Goal: Task Accomplishment & Management: Use online tool/utility

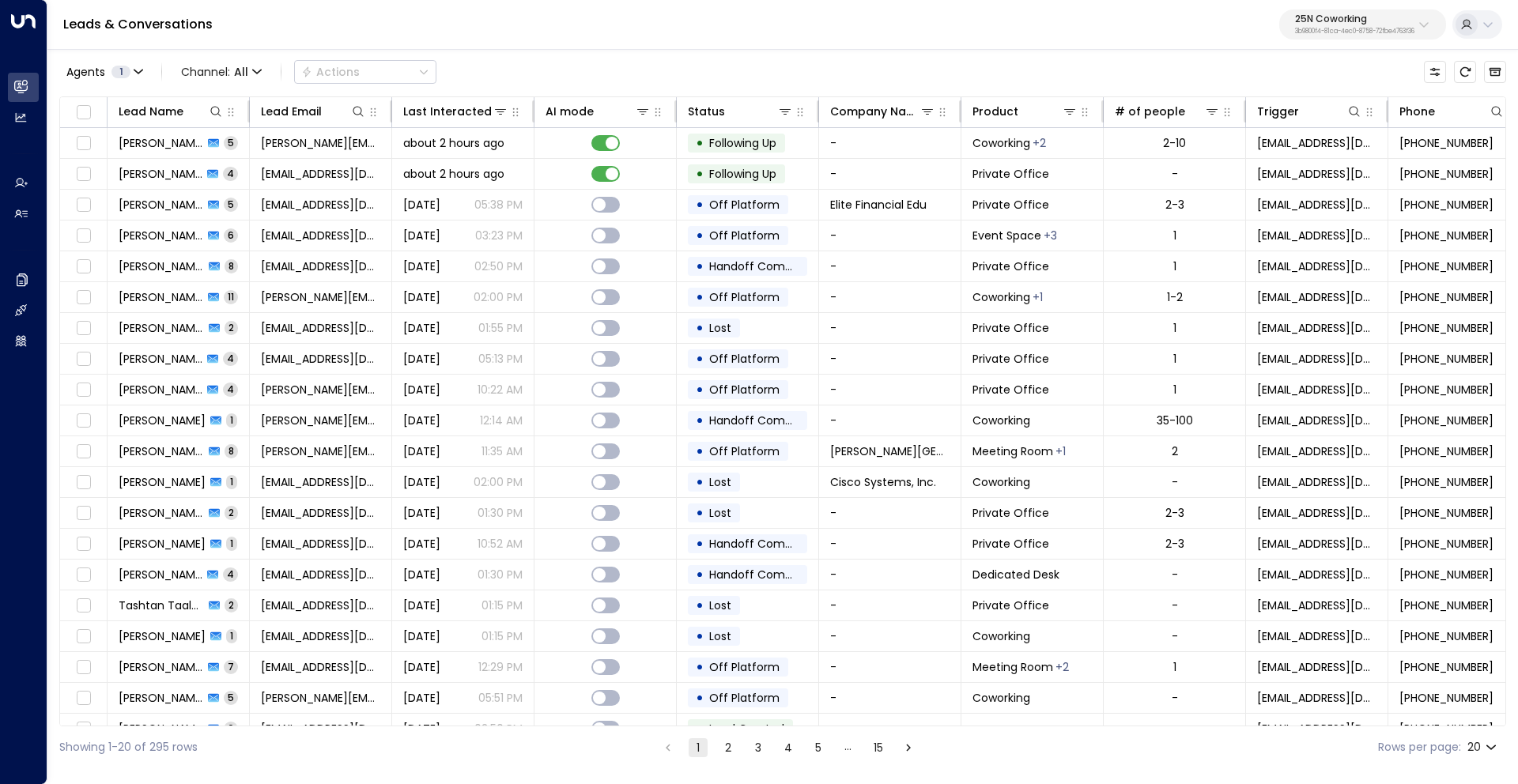
click at [1331, 21] on p "25N Coworking" at bounding box center [1355, 19] width 119 height 10
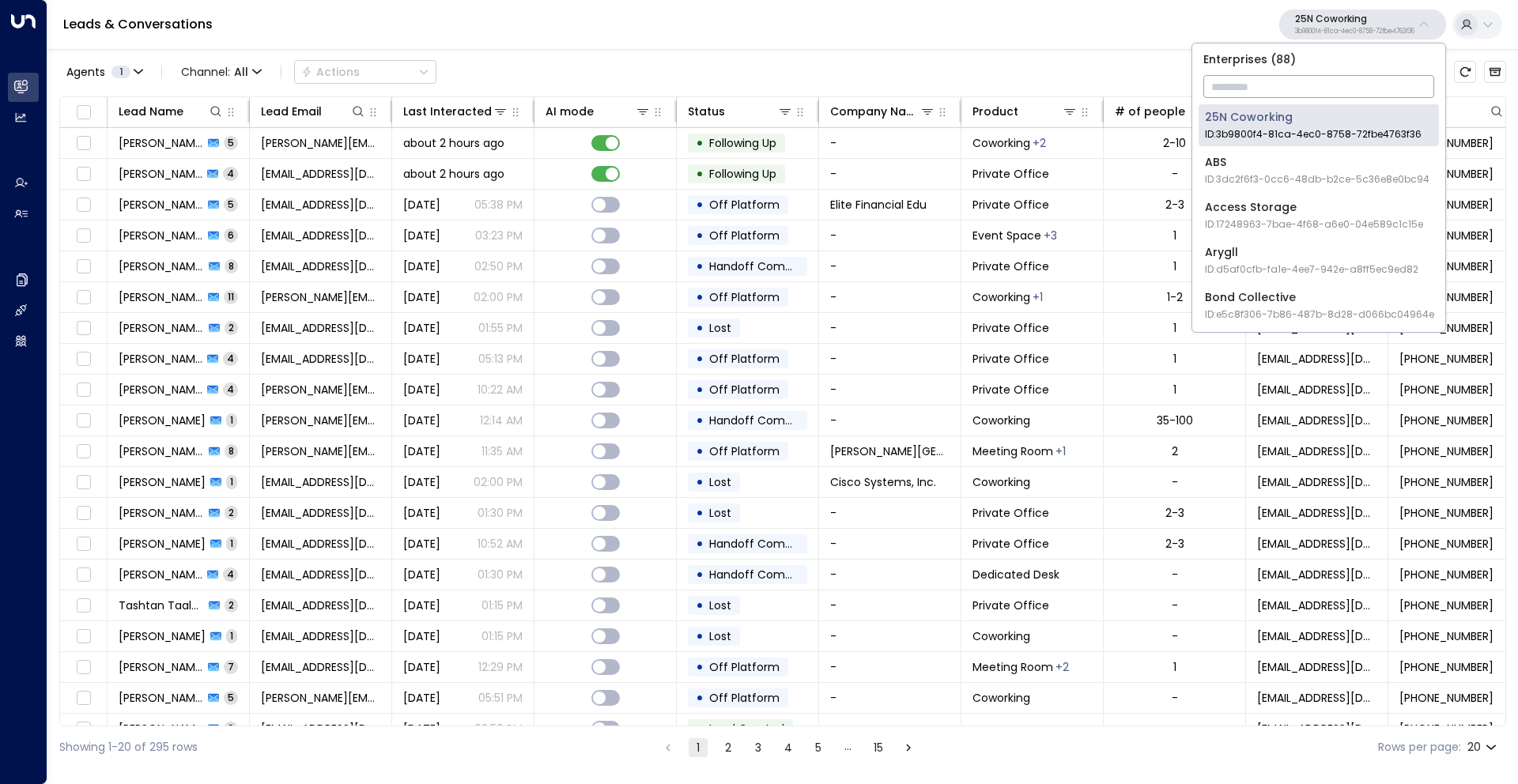
click at [1262, 211] on div "Access Storage ID: 17248963-7bae-4f68-a6e0-04e589c1c15e" at bounding box center [1314, 215] width 218 height 33
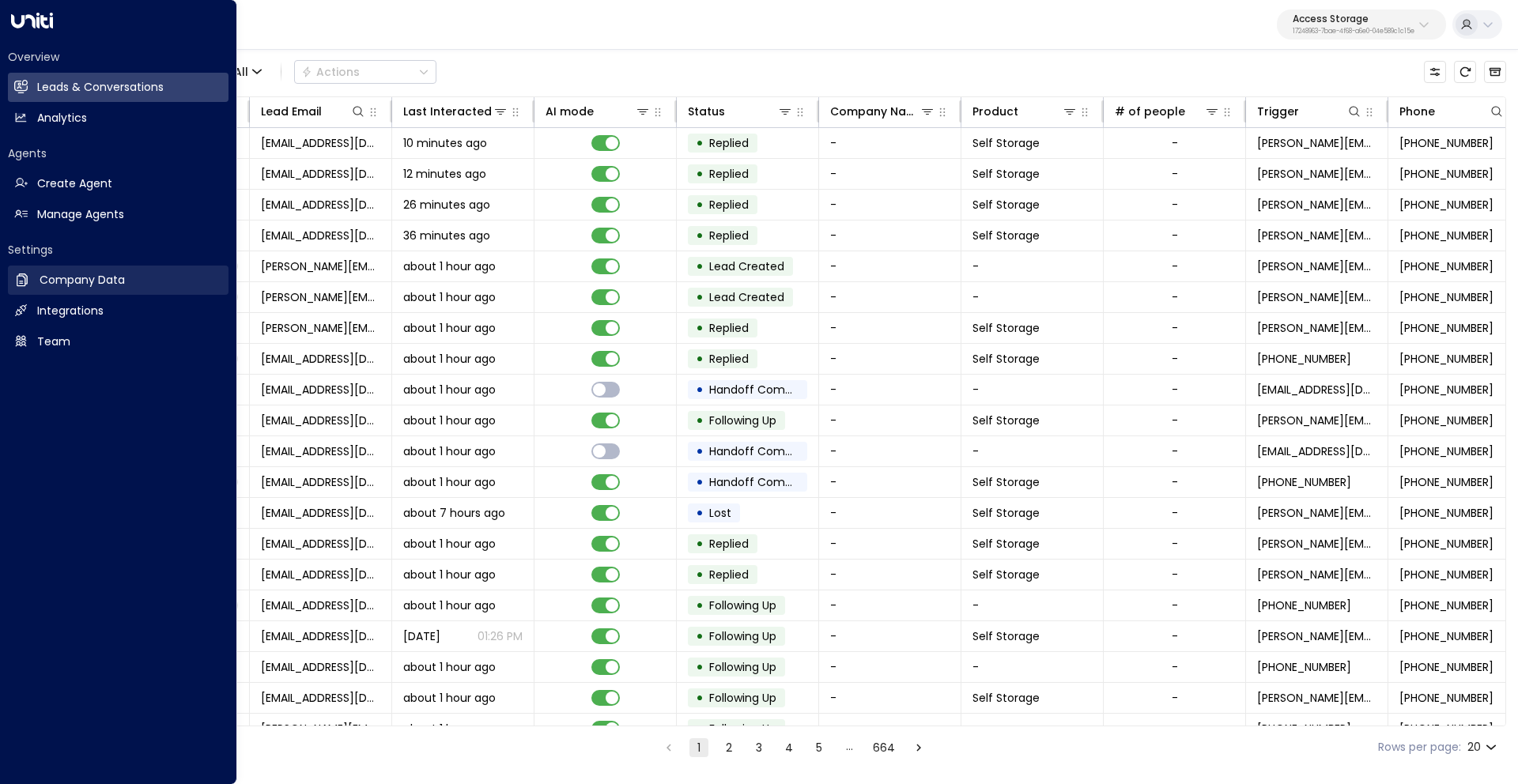
click at [31, 284] on link "Company Data Company Data" at bounding box center [118, 279] width 221 height 29
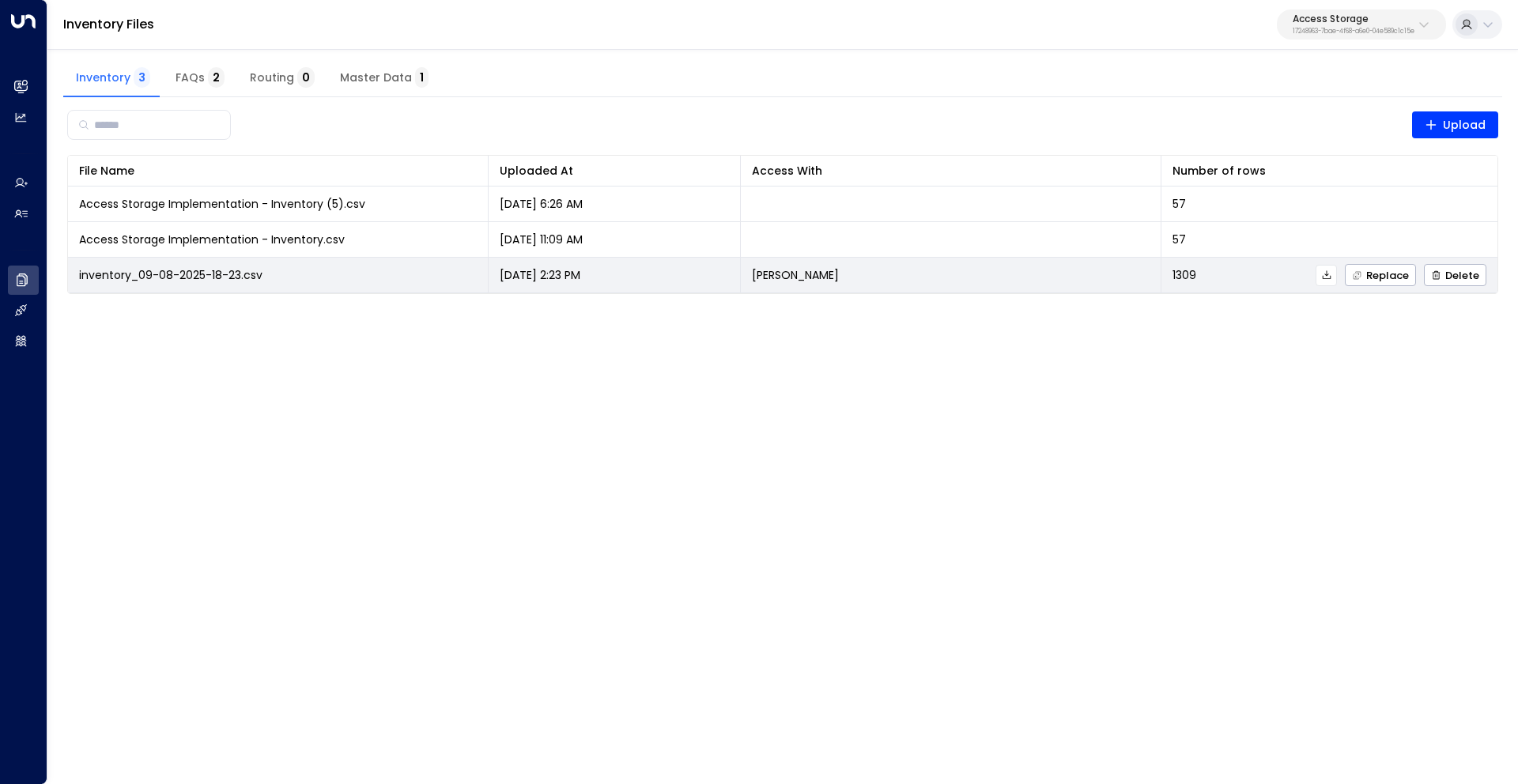
click at [1323, 274] on icon at bounding box center [1326, 275] width 11 height 11
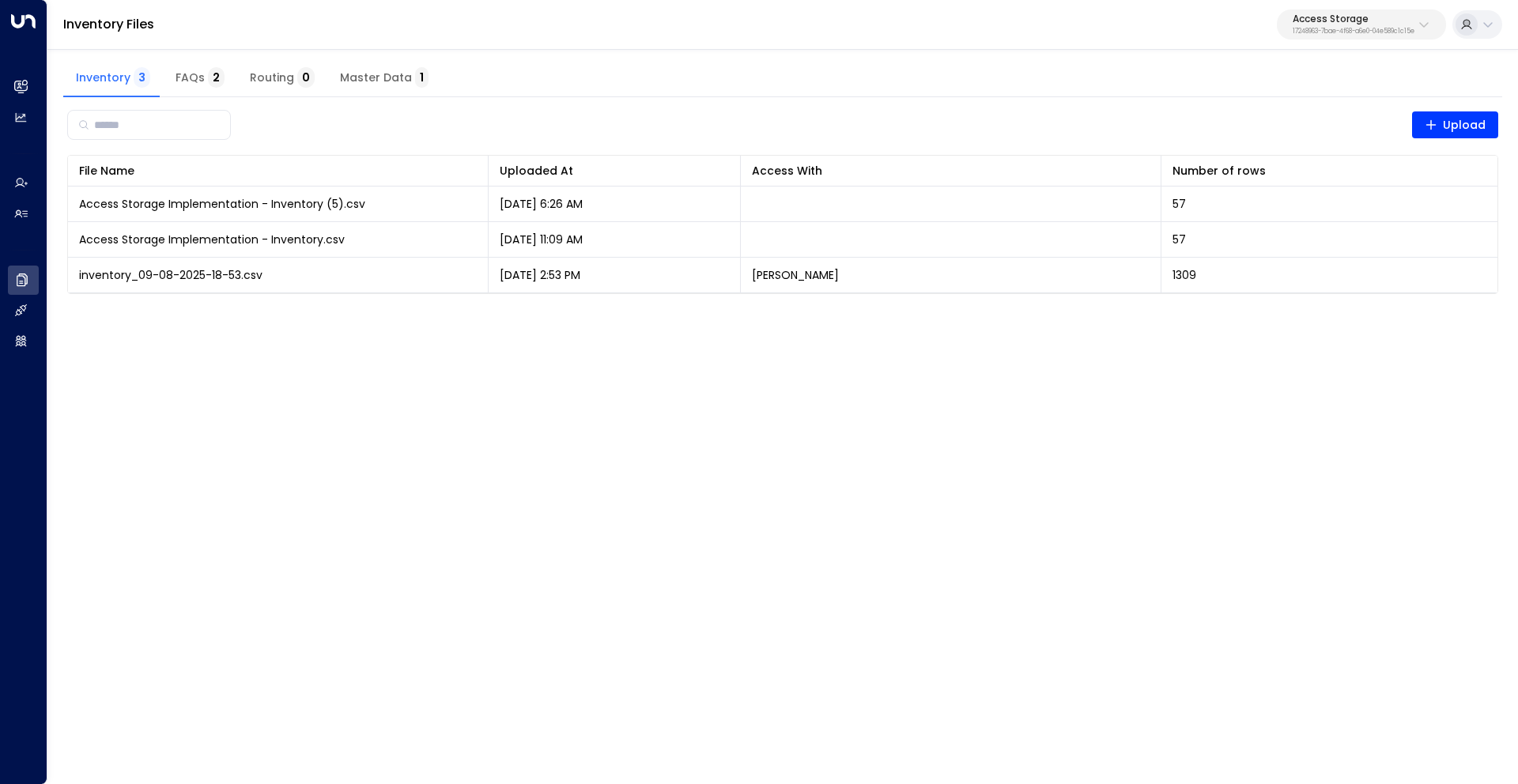
click at [1318, 13] on button "Access Storage 17248963-7bae-4f68-a6e0-04e589c1c15e" at bounding box center [1361, 25] width 169 height 30
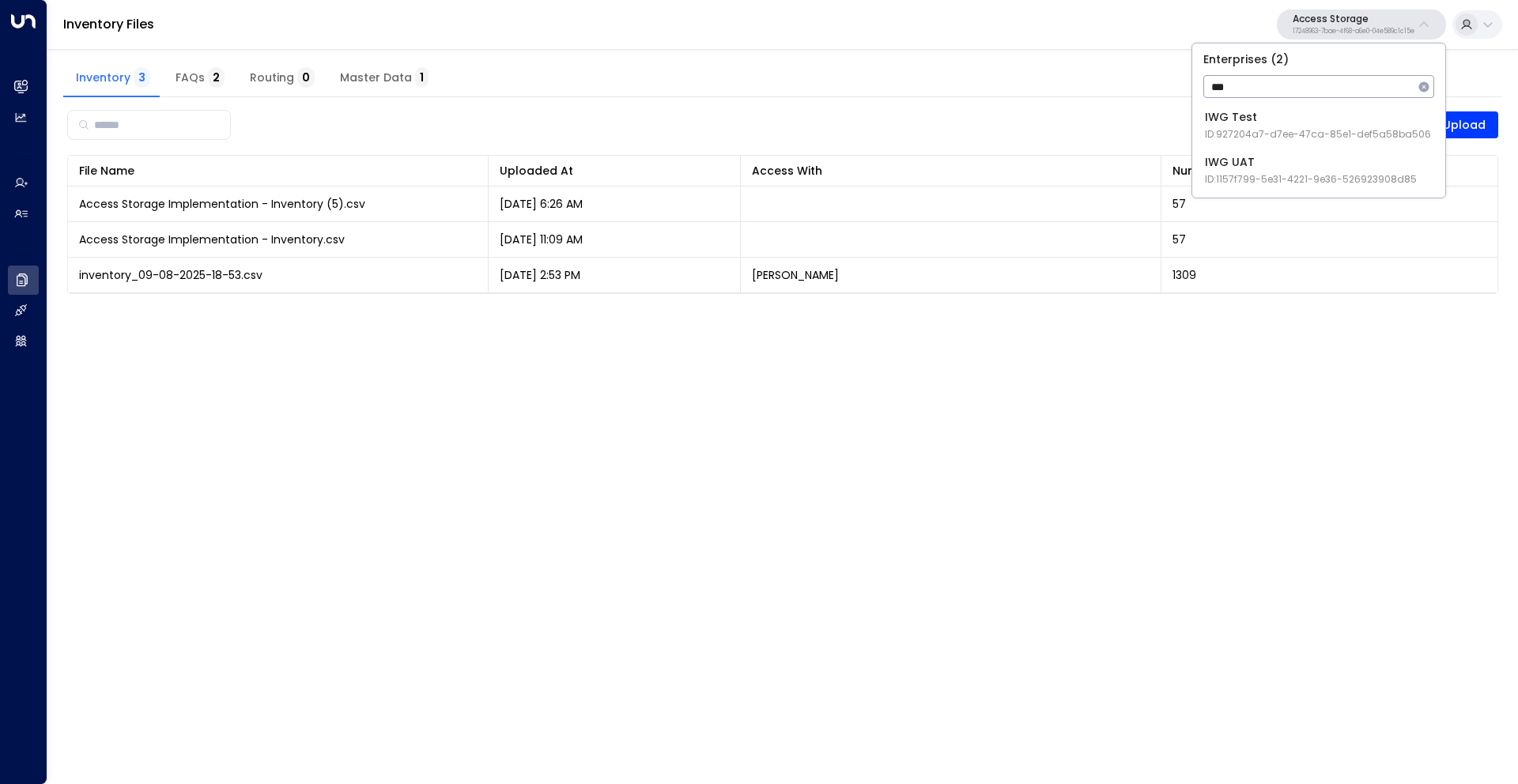
type input "***"
click at [1270, 119] on div "IWG Test ID: 927204a7-d7ee-47ca-85e1-def5a58ba506" at bounding box center [1318, 125] width 226 height 33
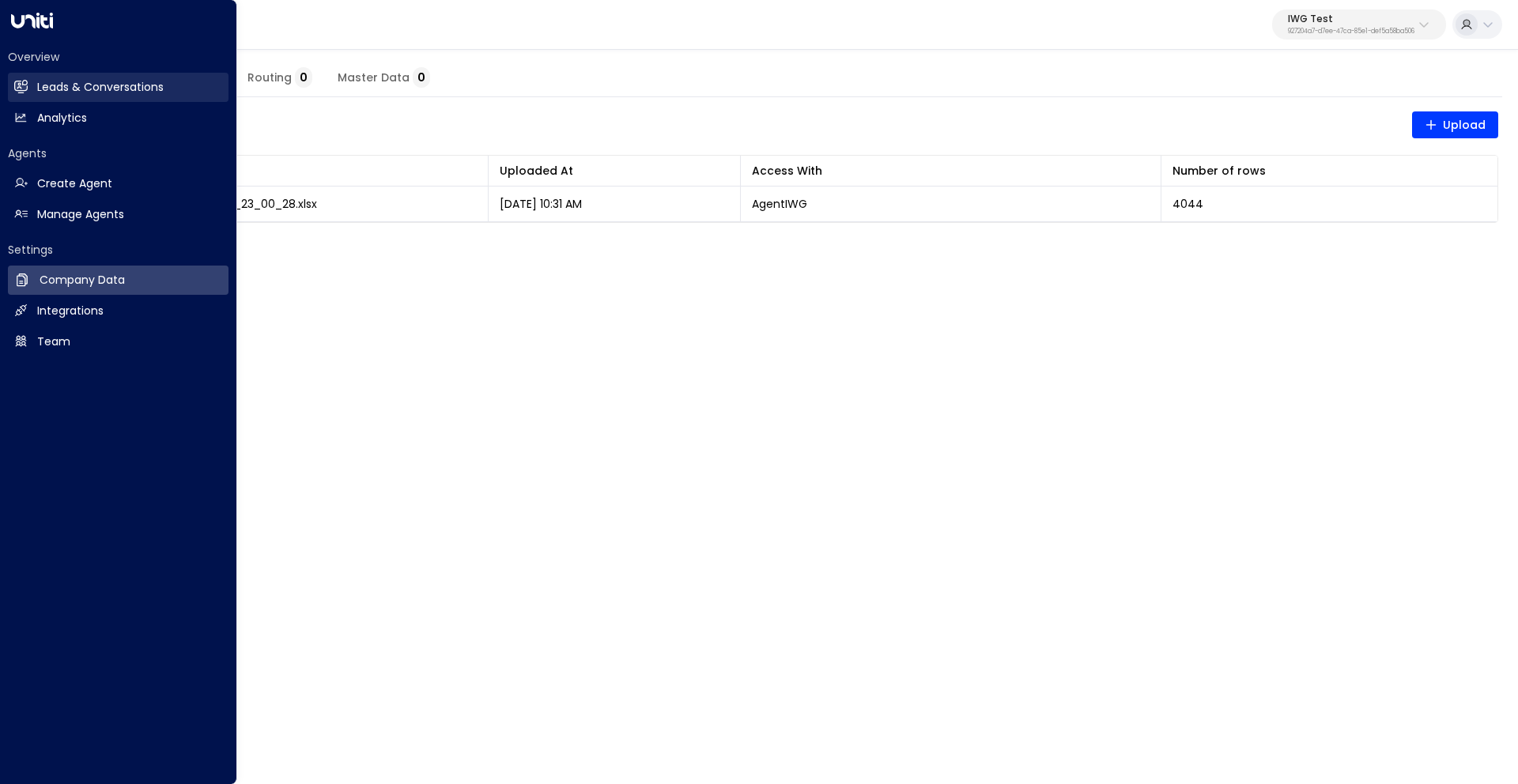
click at [40, 82] on h2 "Leads & Conversations" at bounding box center [100, 87] width 127 height 17
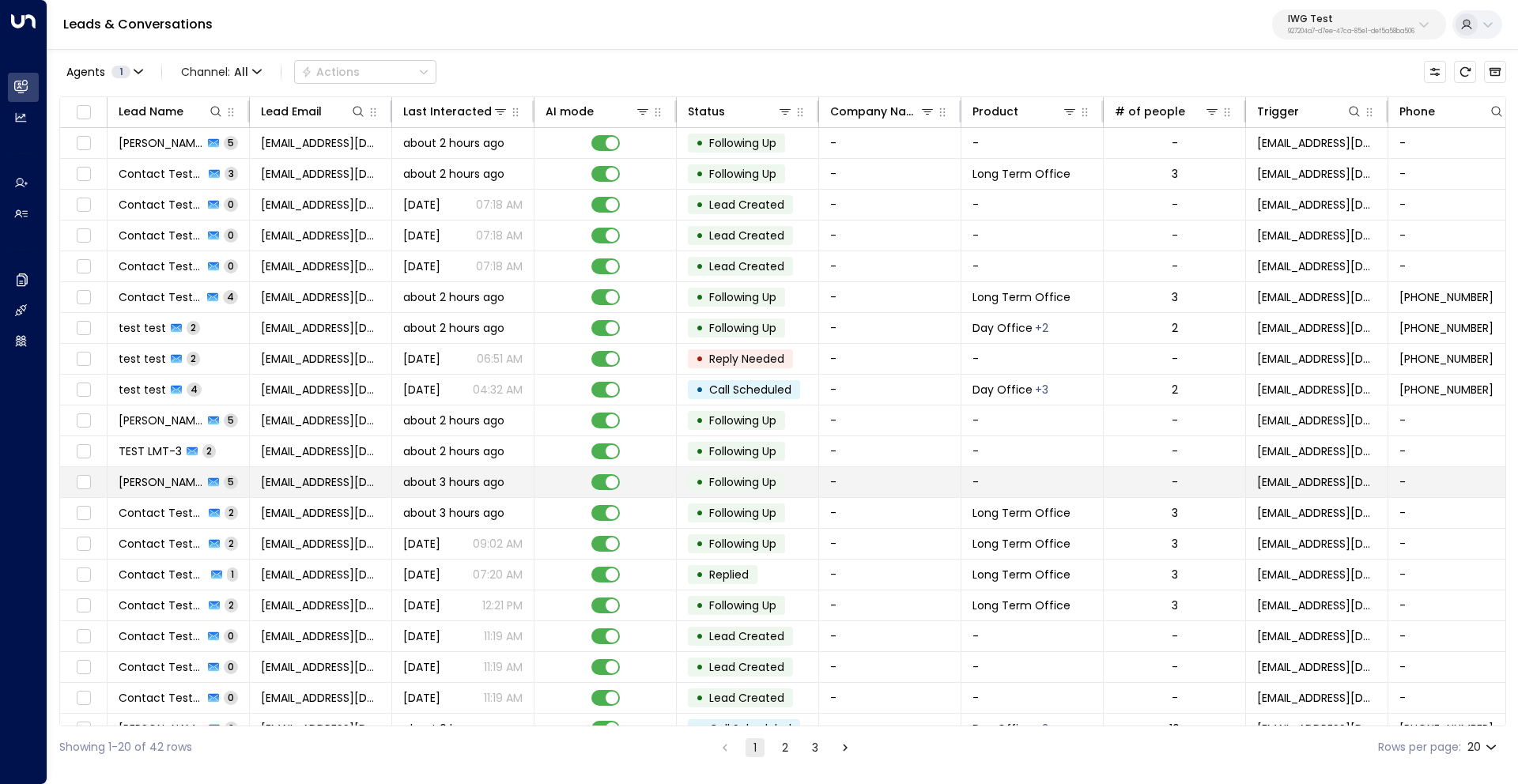
scroll to position [24, 0]
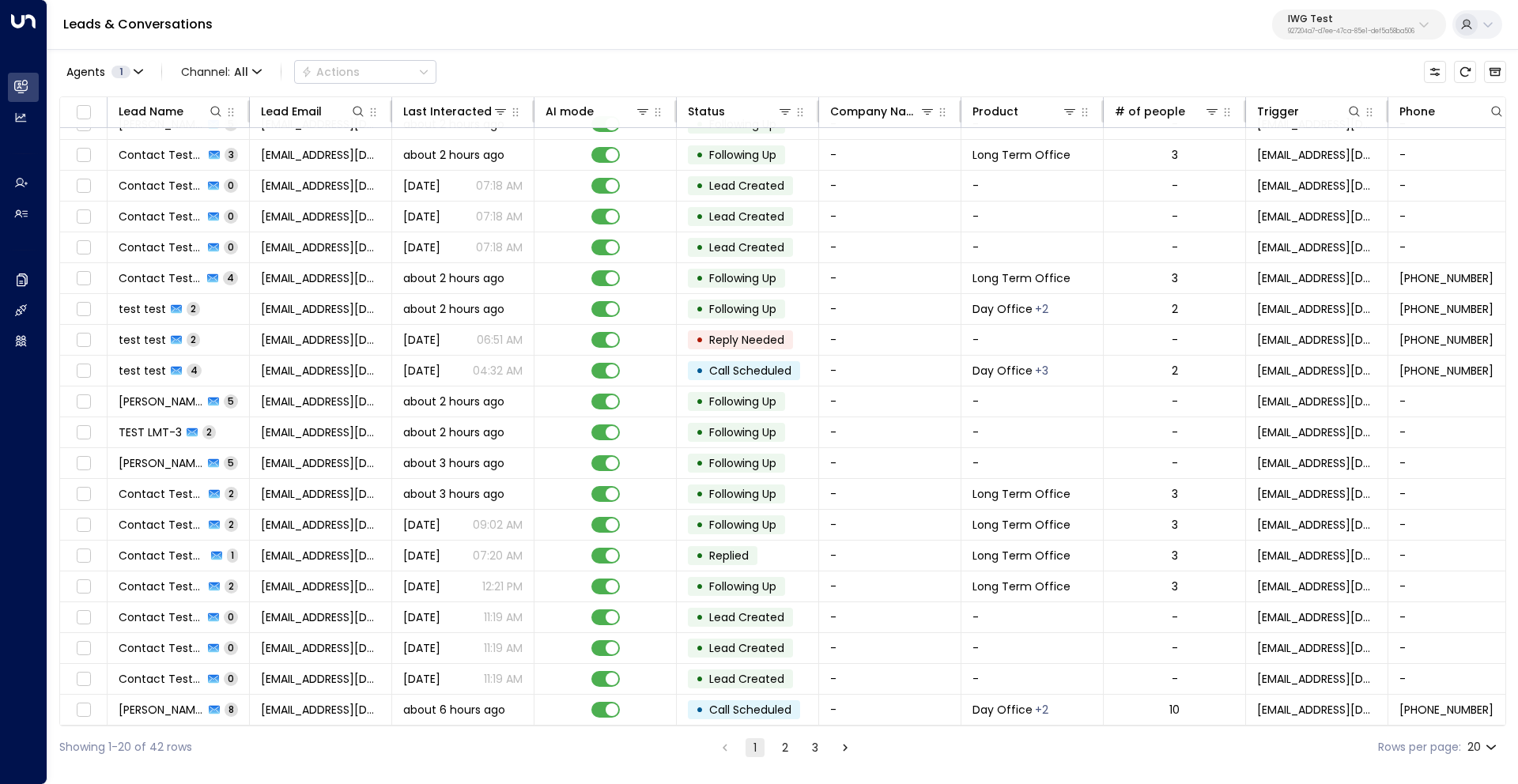
click at [791, 748] on button "2" at bounding box center [785, 747] width 19 height 19
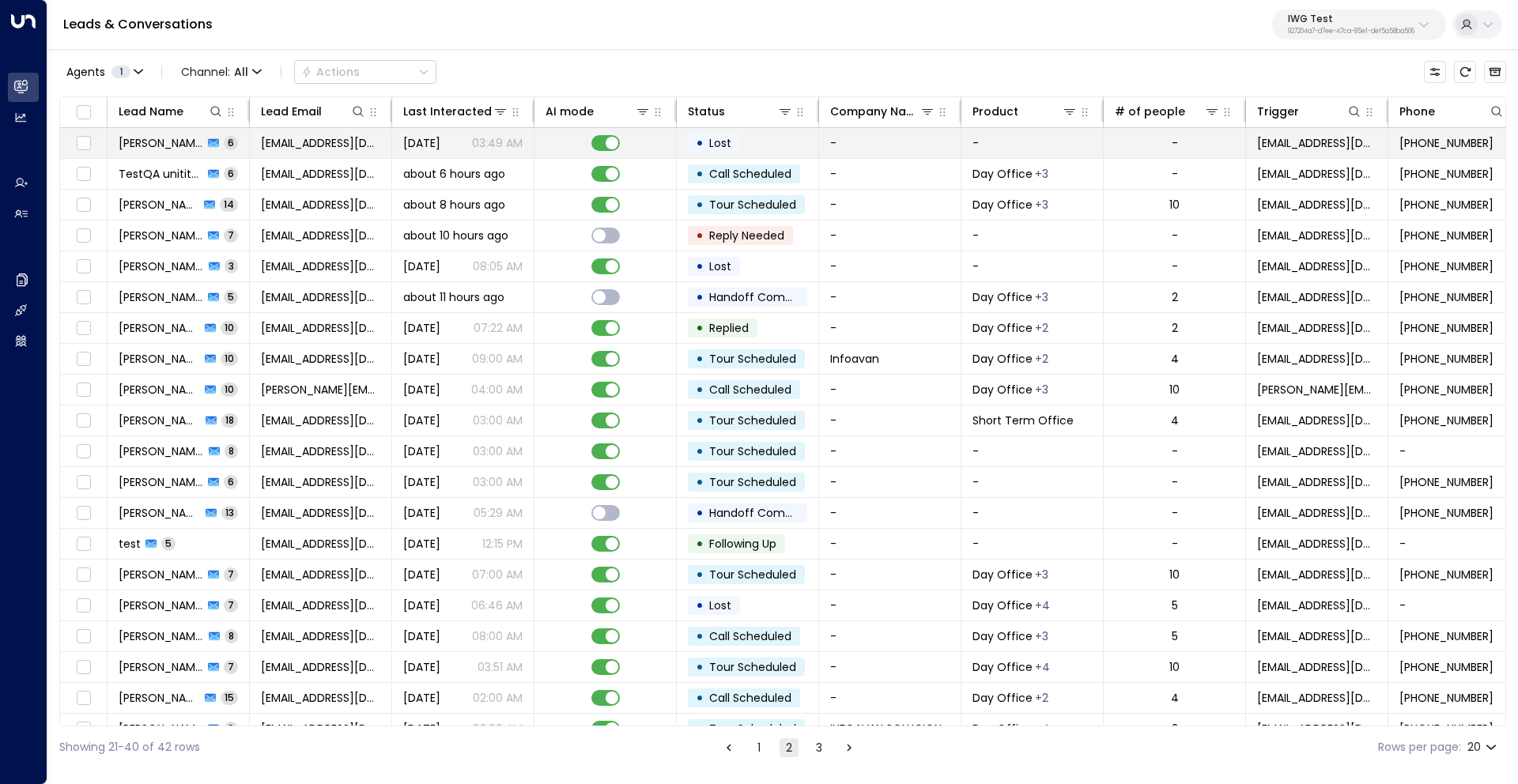
click at [146, 143] on span "Daniel Vaca" at bounding box center [161, 143] width 84 height 16
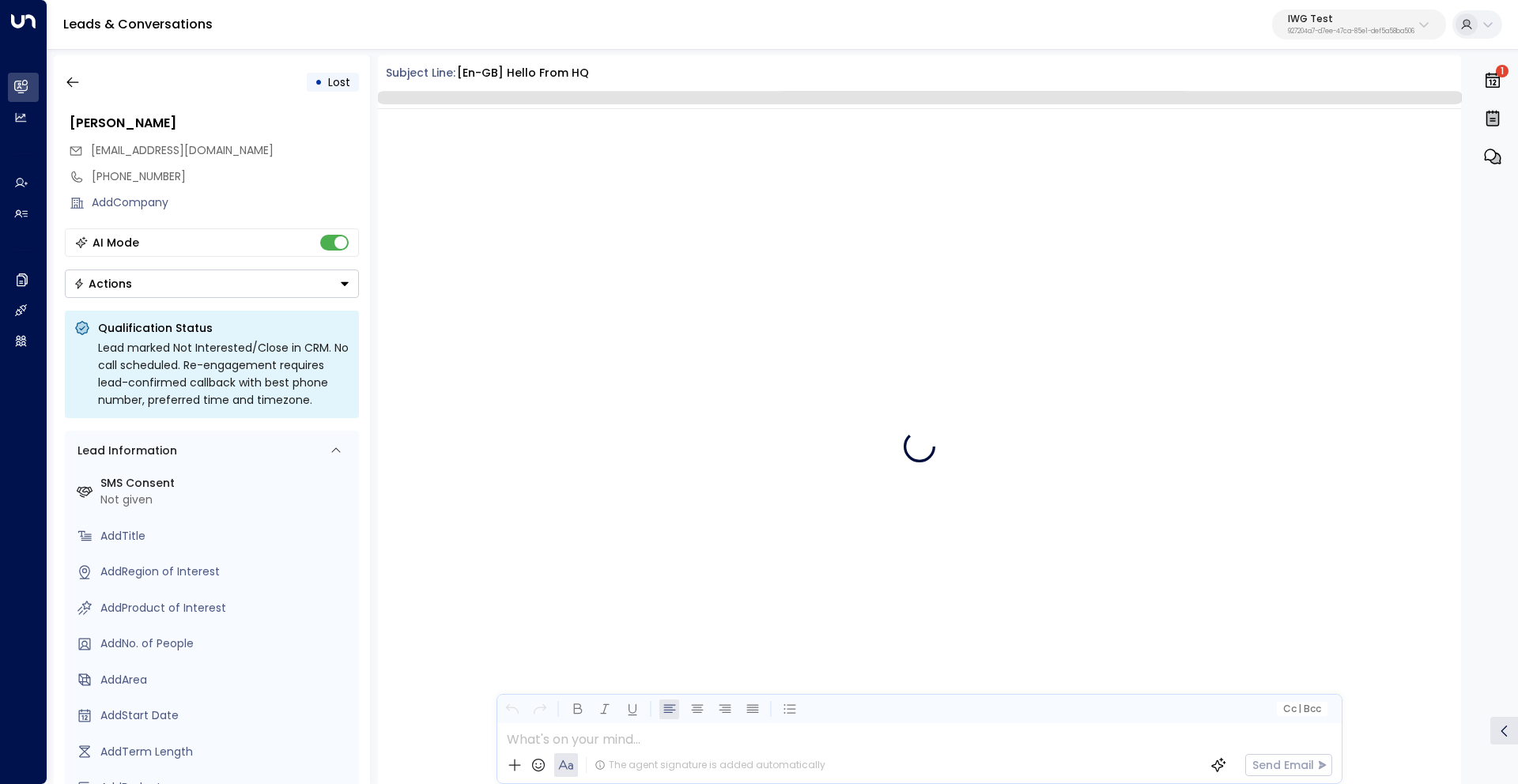
scroll to position [573, 0]
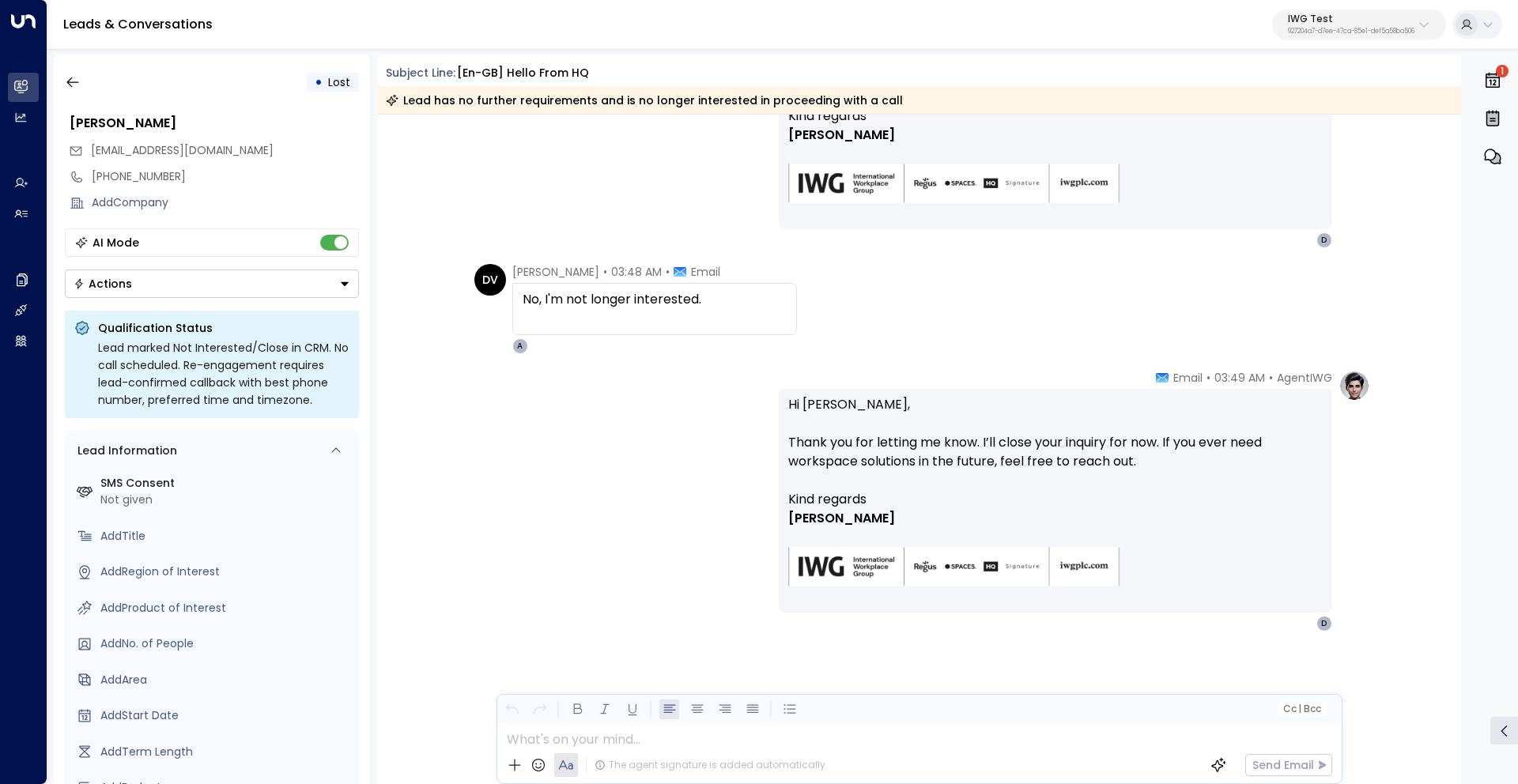
click at [380, 189] on div "AgentIWG • 03:38 AM • Email Hi Daniel, Thanks for reaching out. We’ve received …" at bounding box center [919, 89] width 1084 height 318
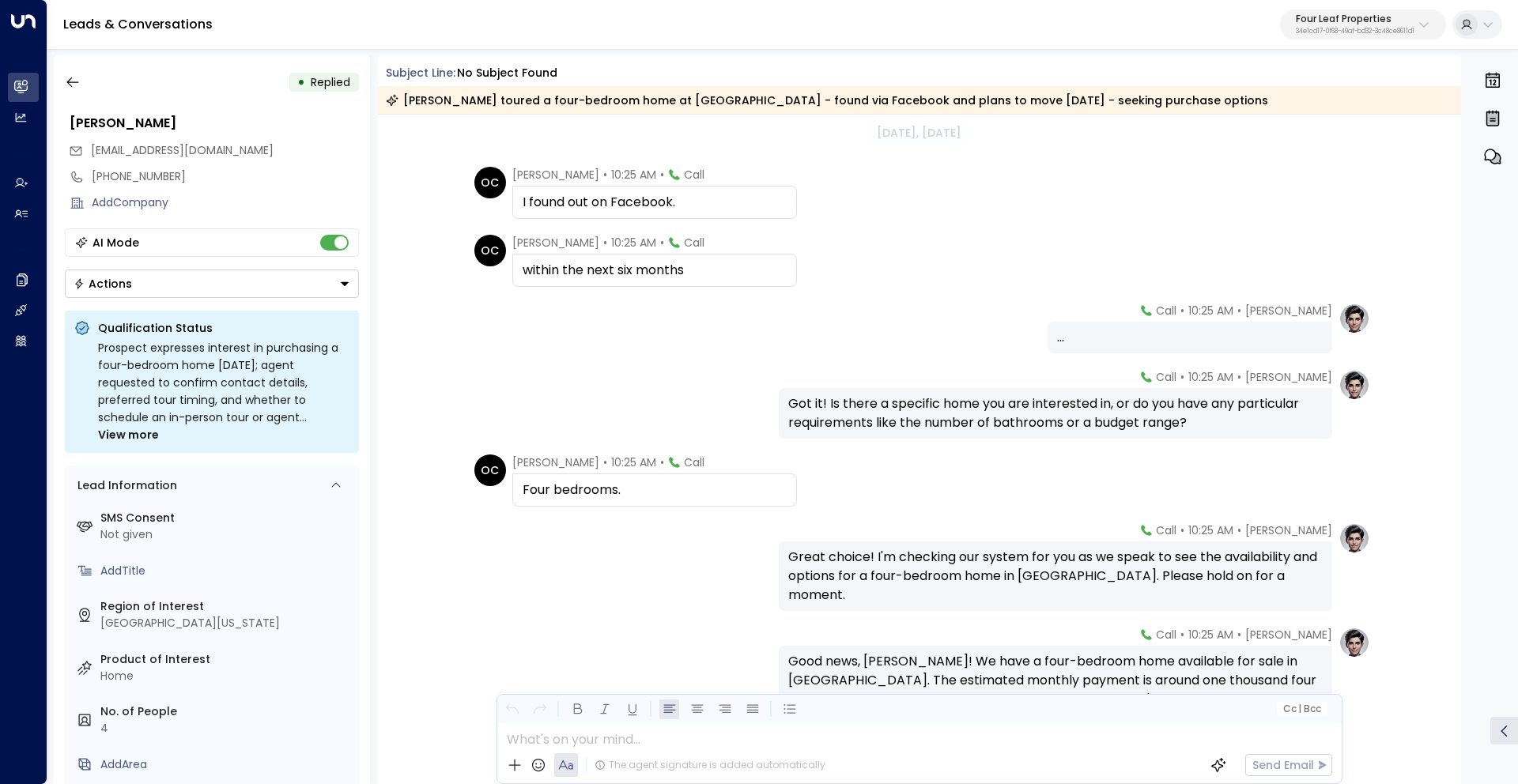
scroll to position [518, 0]
